Goal: Obtain resource: Obtain resource

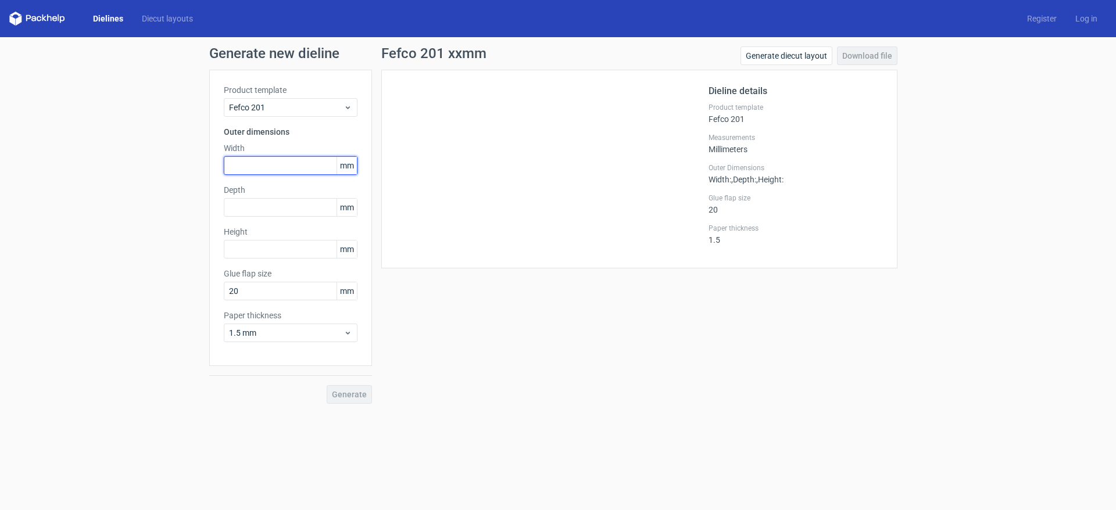
click at [268, 170] on input "text" at bounding box center [291, 165] width 134 height 19
type input "480"
type input "390"
type input "230"
click at [327, 385] on button "Generate" at bounding box center [349, 394] width 45 height 19
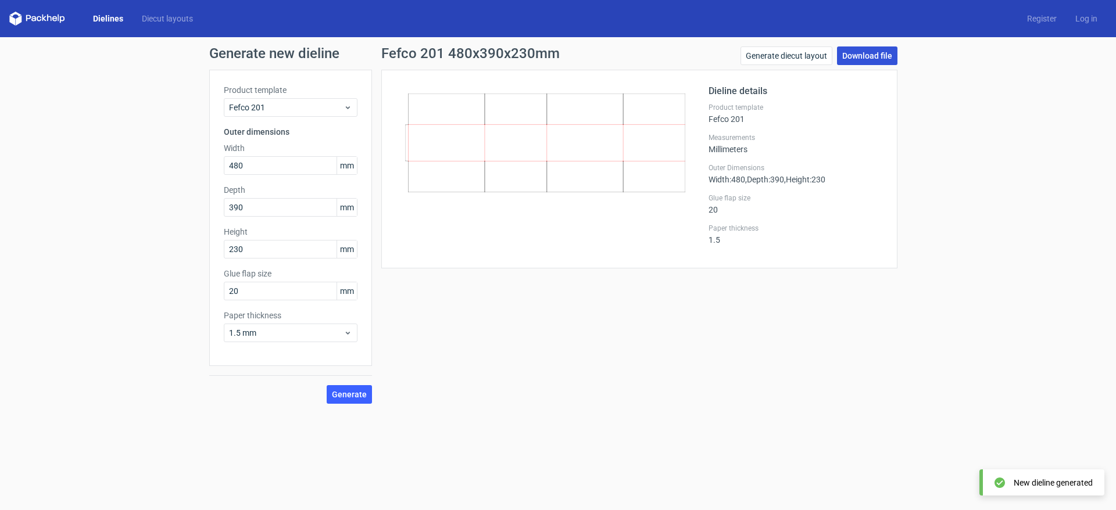
click at [855, 58] on link "Download file" at bounding box center [867, 55] width 60 height 19
drag, startPoint x: 248, startPoint y: 166, endPoint x: 200, endPoint y: 159, distance: 48.2
click at [200, 159] on div "Generate new dieline Product template Fefco 201 Outer dimensions Width 480 mm D…" at bounding box center [558, 225] width 1116 height 376
type input "410"
type input "280"
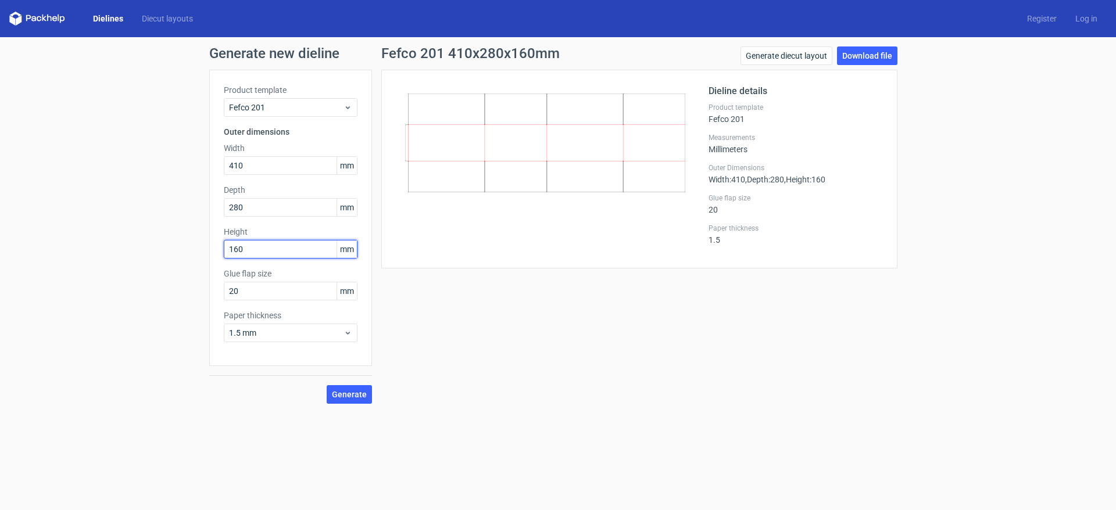
type input "160"
click at [327, 385] on button "Generate" at bounding box center [349, 394] width 45 height 19
click at [859, 53] on link "Download file" at bounding box center [867, 55] width 60 height 19
